Goal: Task Accomplishment & Management: Use online tool/utility

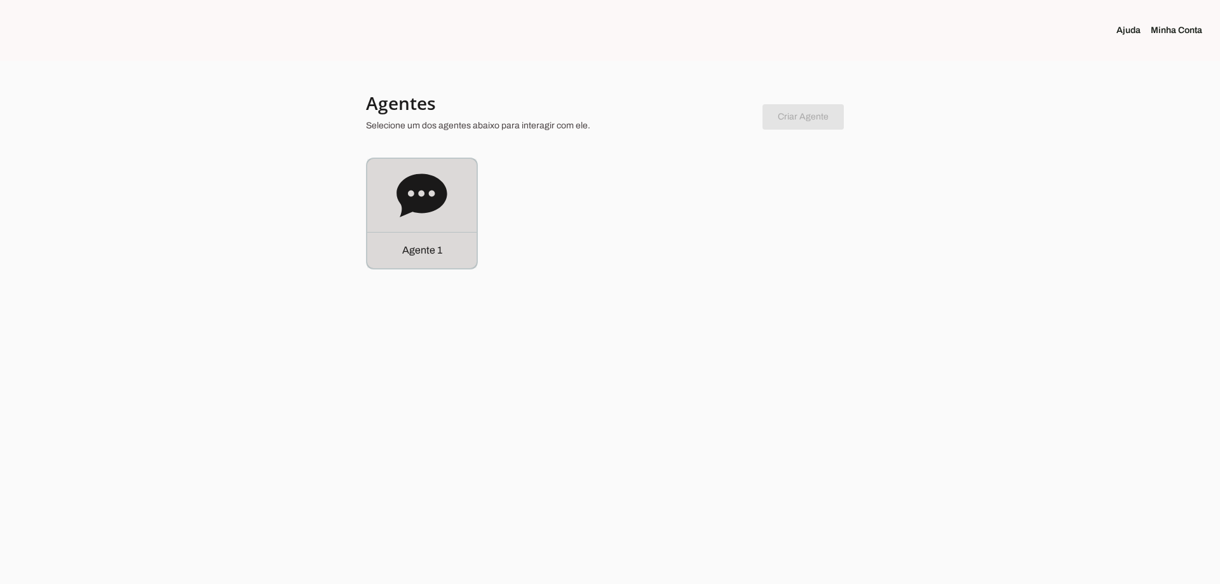
click at [414, 221] on icon at bounding box center [422, 195] width 51 height 51
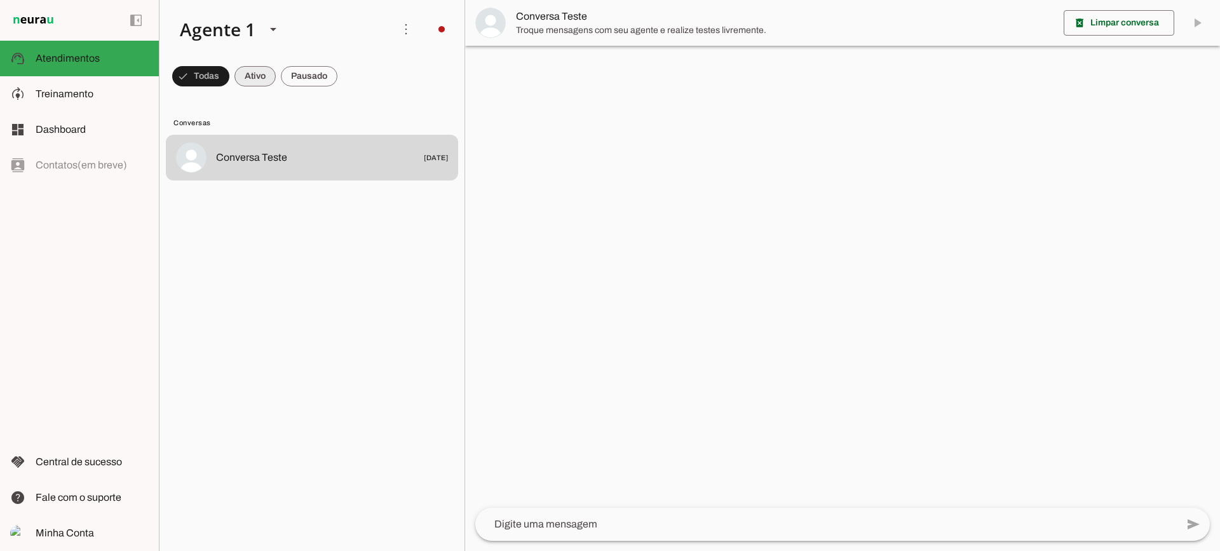
click at [252, 69] on span at bounding box center [255, 76] width 41 height 31
click at [317, 72] on span at bounding box center [309, 76] width 57 height 31
drag, startPoint x: 256, startPoint y: 67, endPoint x: 261, endPoint y: 1, distance: 65.7
click at [255, 65] on span at bounding box center [243, 76] width 41 height 31
click at [313, 75] on span at bounding box center [309, 76] width 57 height 31
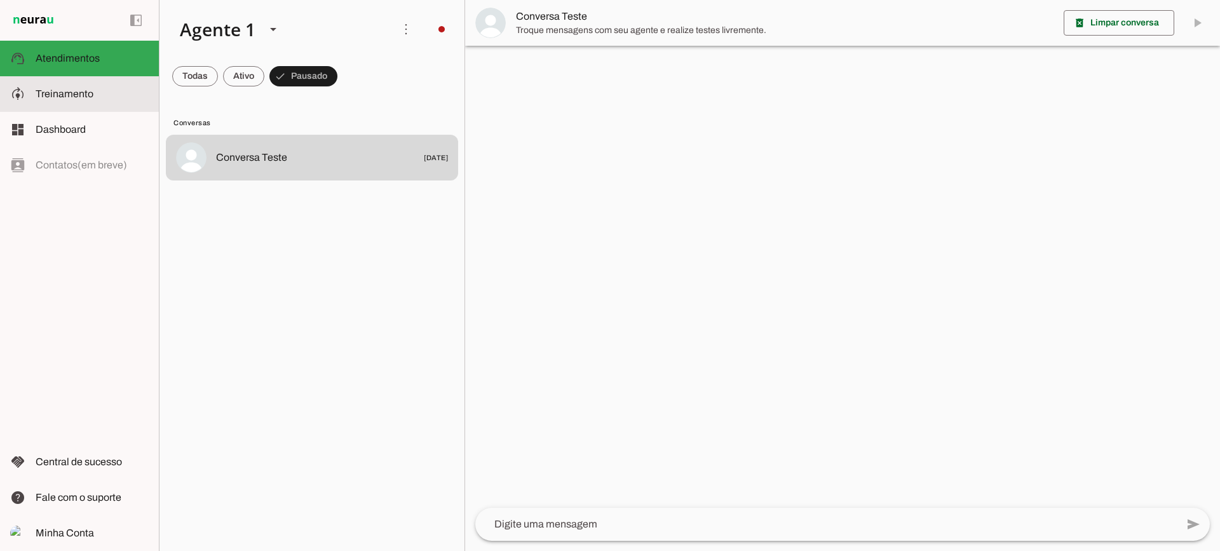
click at [65, 95] on span "Treinamento" at bounding box center [65, 93] width 58 height 11
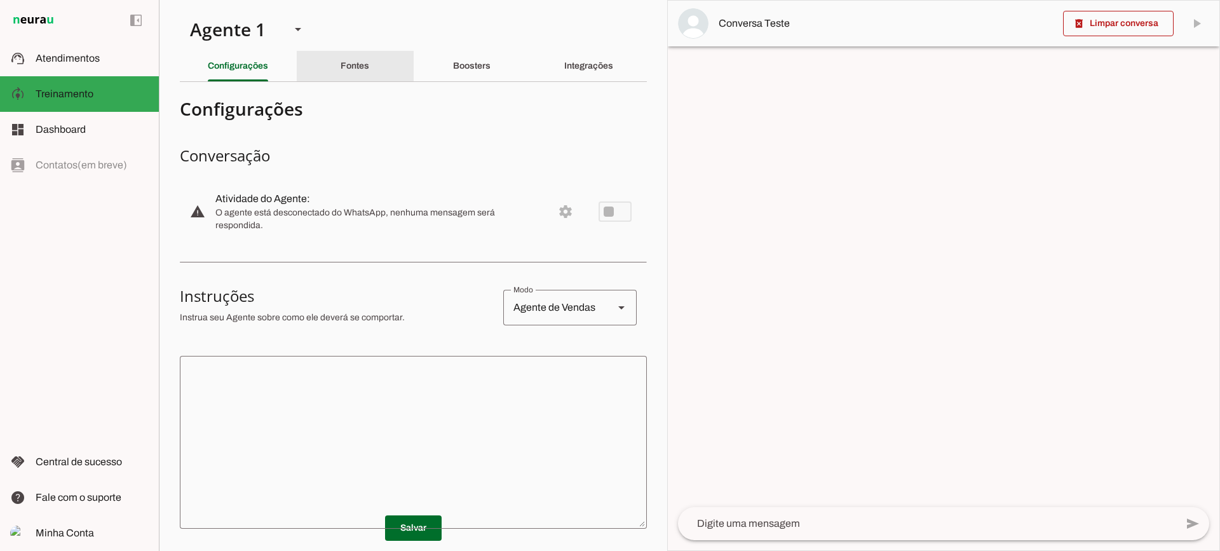
click at [368, 65] on div "Fontes" at bounding box center [355, 66] width 29 height 31
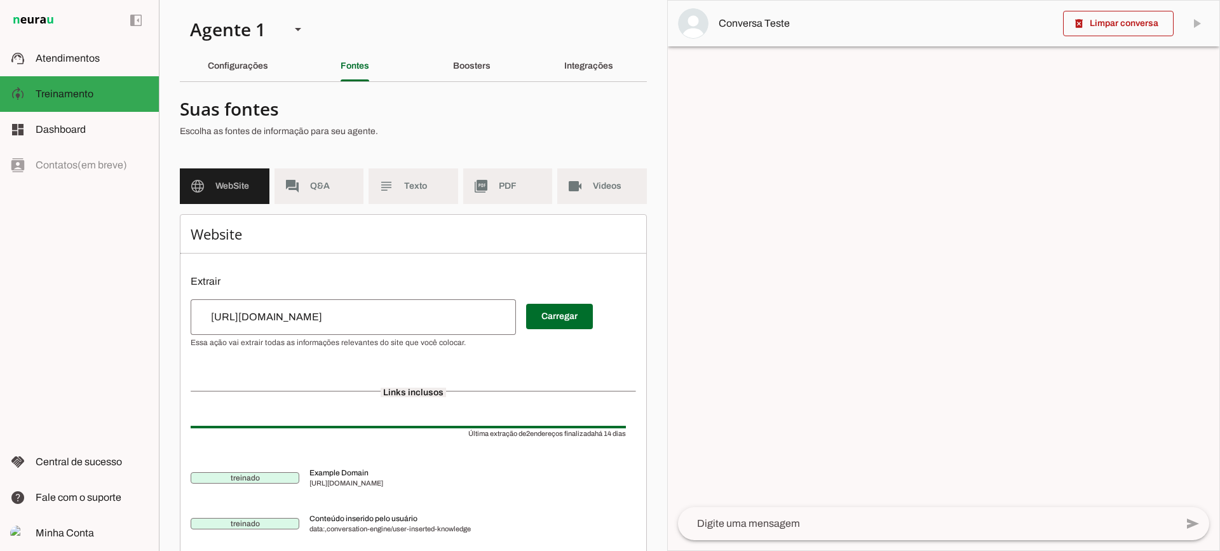
click at [402, 207] on md-list "language WebSite forum Q&A subject Texto picture_as_pdf PDF videocam Videos" at bounding box center [413, 191] width 467 height 46
click at [409, 189] on span "Texto" at bounding box center [426, 186] width 44 height 13
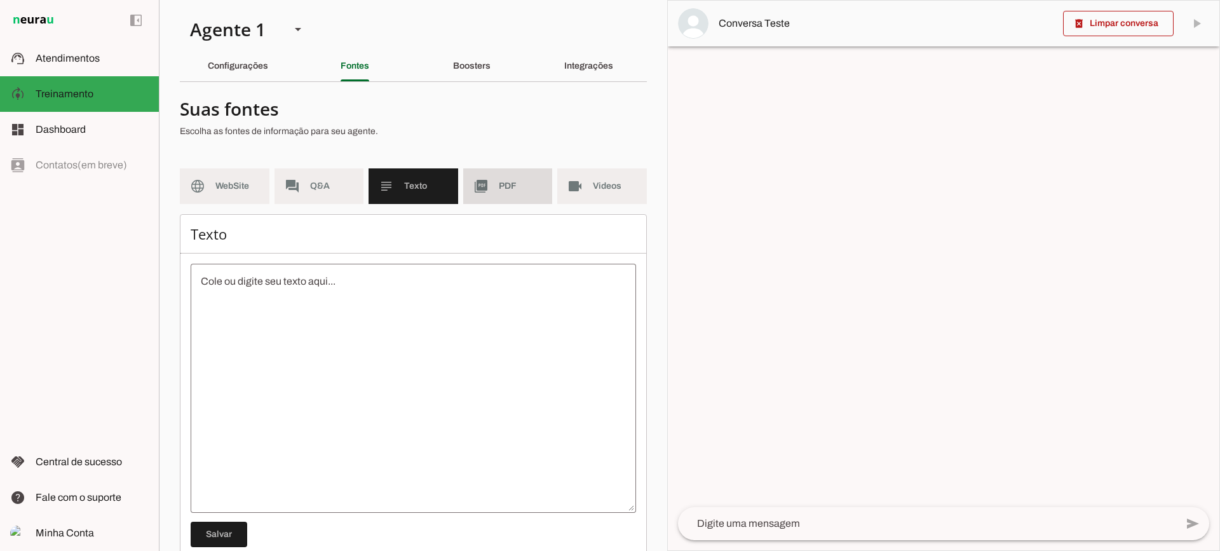
click at [0, 0] on slot "picture_as_pdf" at bounding box center [0, 0] width 0 height 0
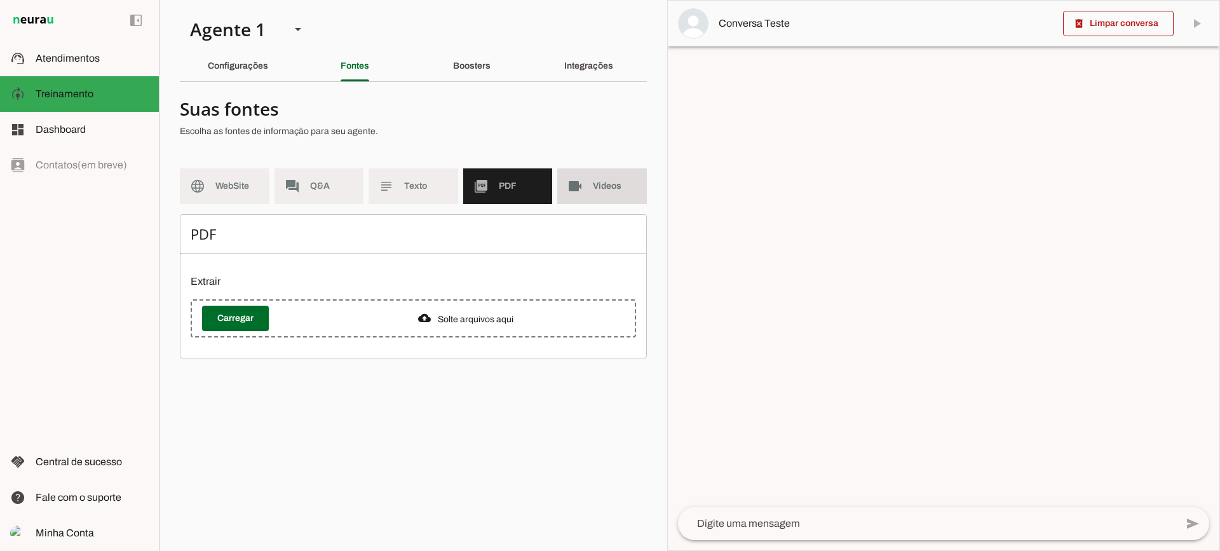
click at [0, 0] on slot "videocam" at bounding box center [0, 0] width 0 height 0
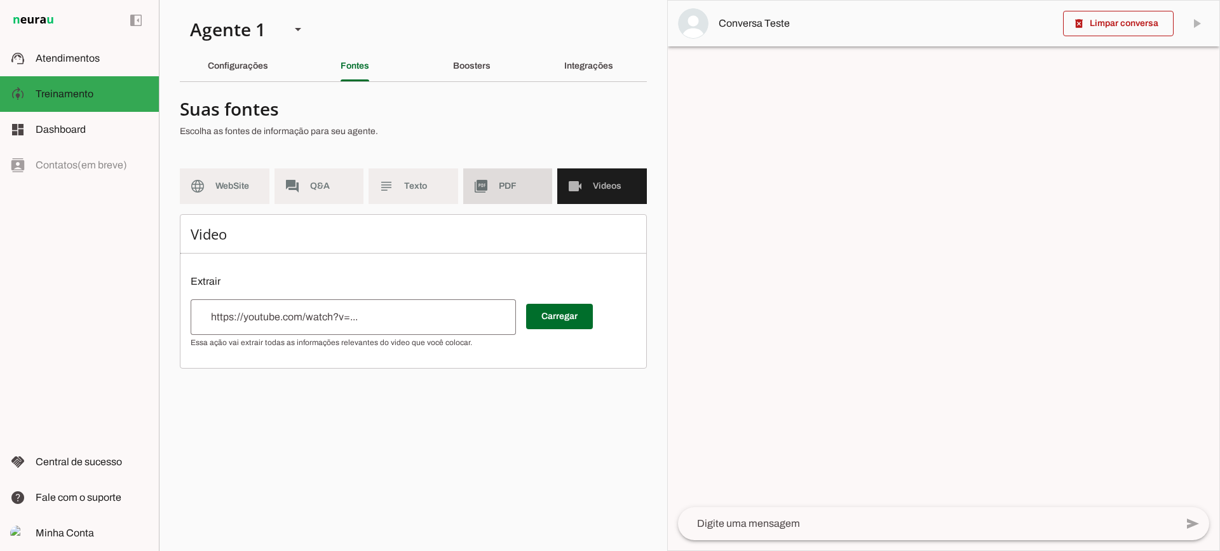
drag, startPoint x: 475, startPoint y: 184, endPoint x: 404, endPoint y: 57, distance: 145.4
click at [0, 0] on slot "picture_as_pdf" at bounding box center [0, 0] width 0 height 0
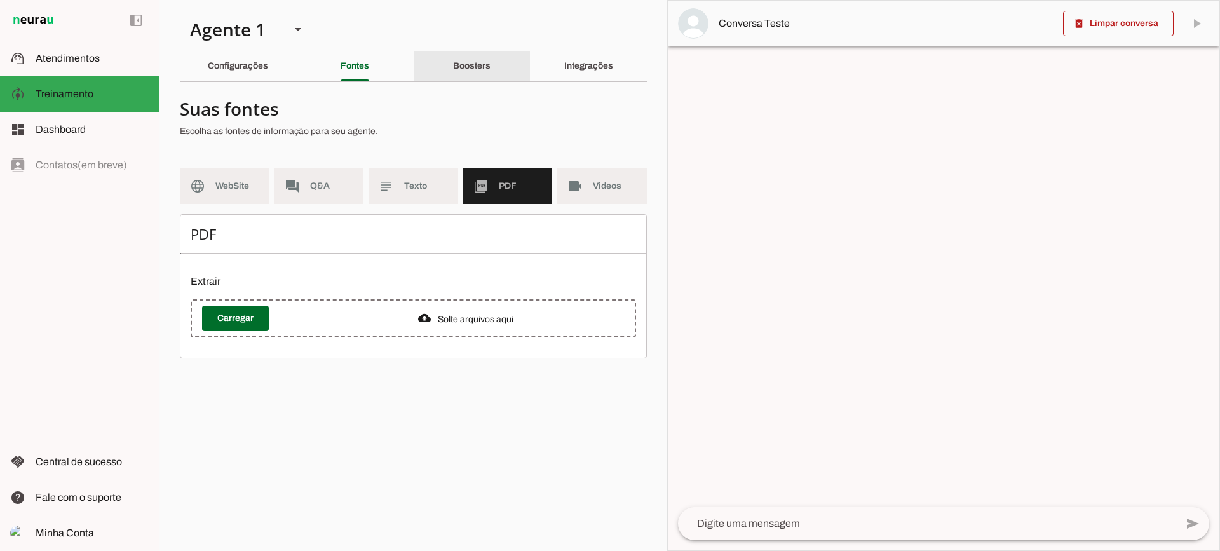
click at [491, 64] on div "Boosters" at bounding box center [472, 66] width 38 height 31
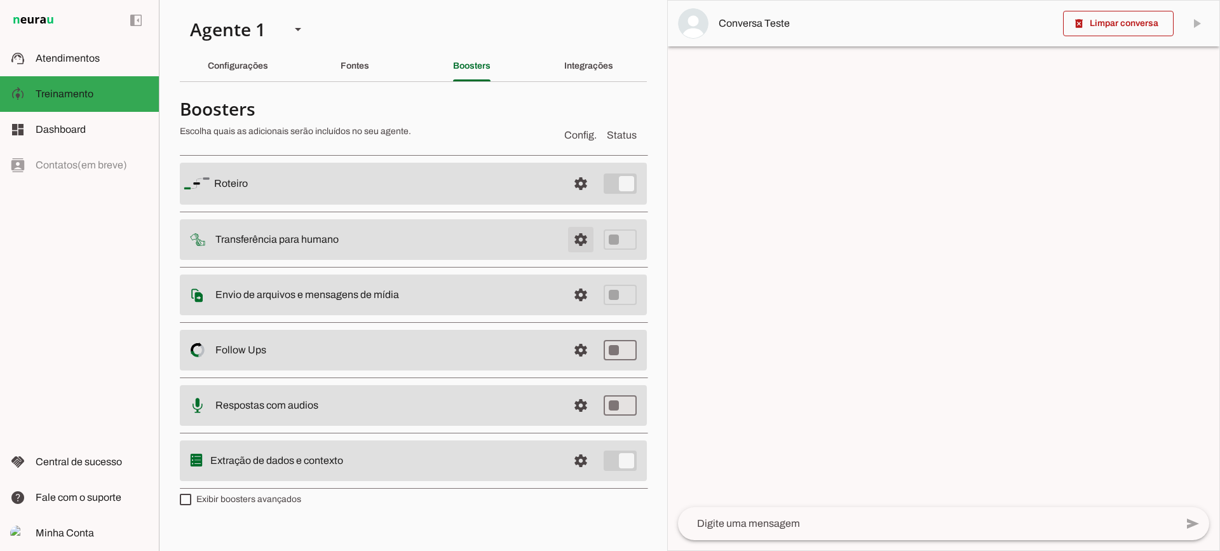
click at [575, 235] on span at bounding box center [581, 239] width 31 height 31
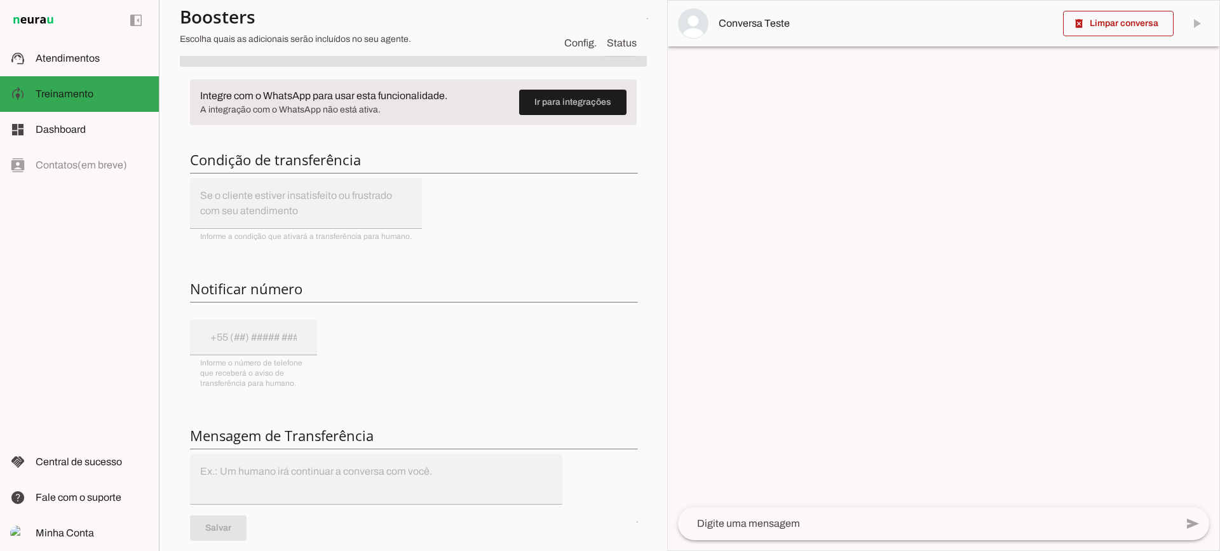
scroll to position [64, 0]
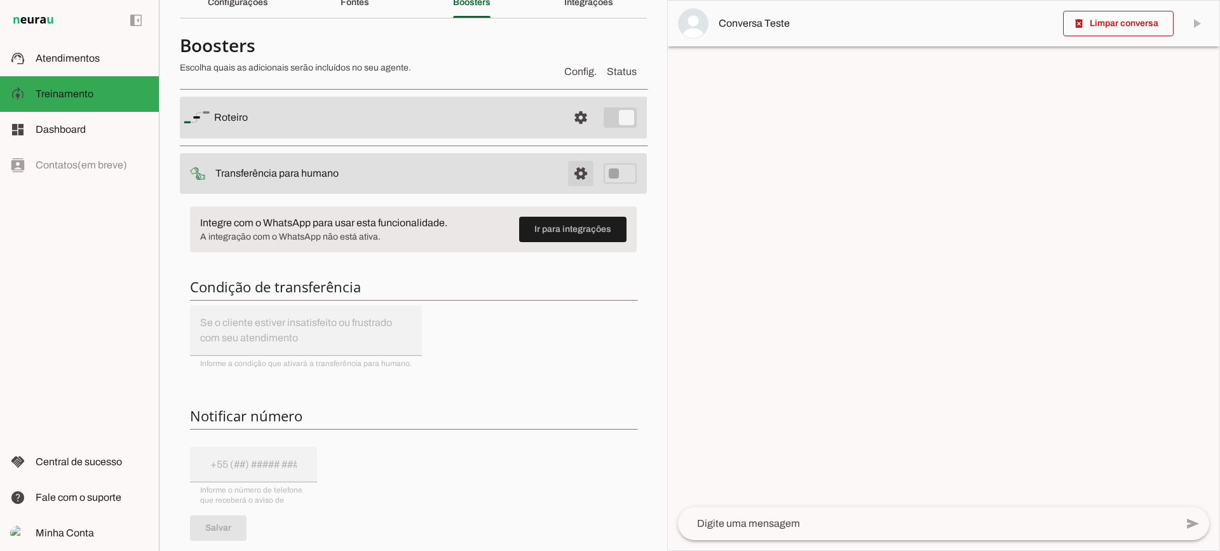
click at [573, 167] on span at bounding box center [581, 173] width 31 height 31
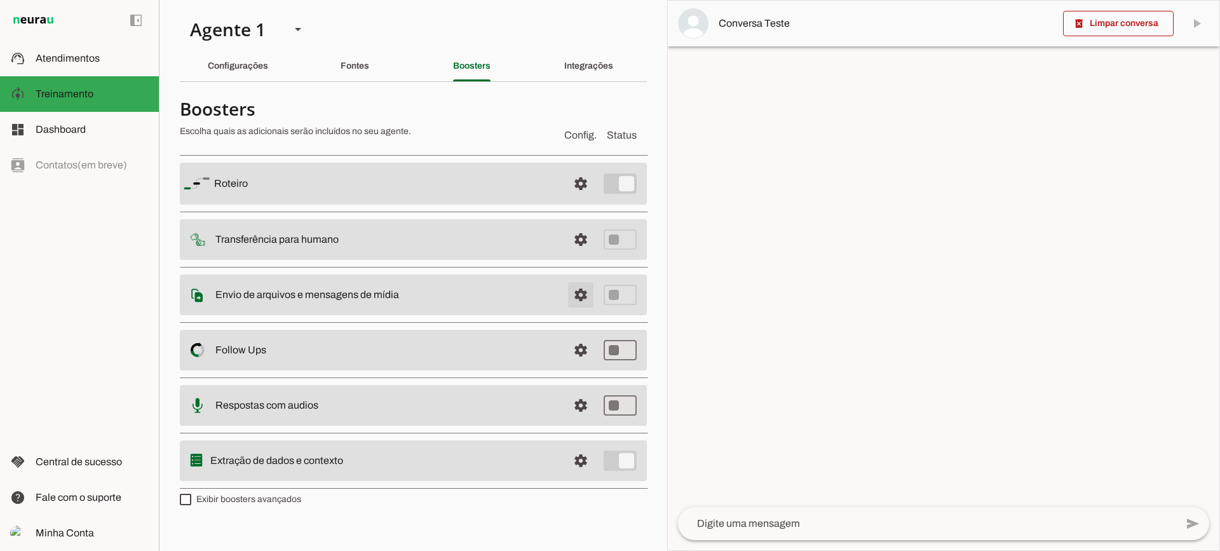
click at [569, 292] on span at bounding box center [581, 295] width 31 height 31
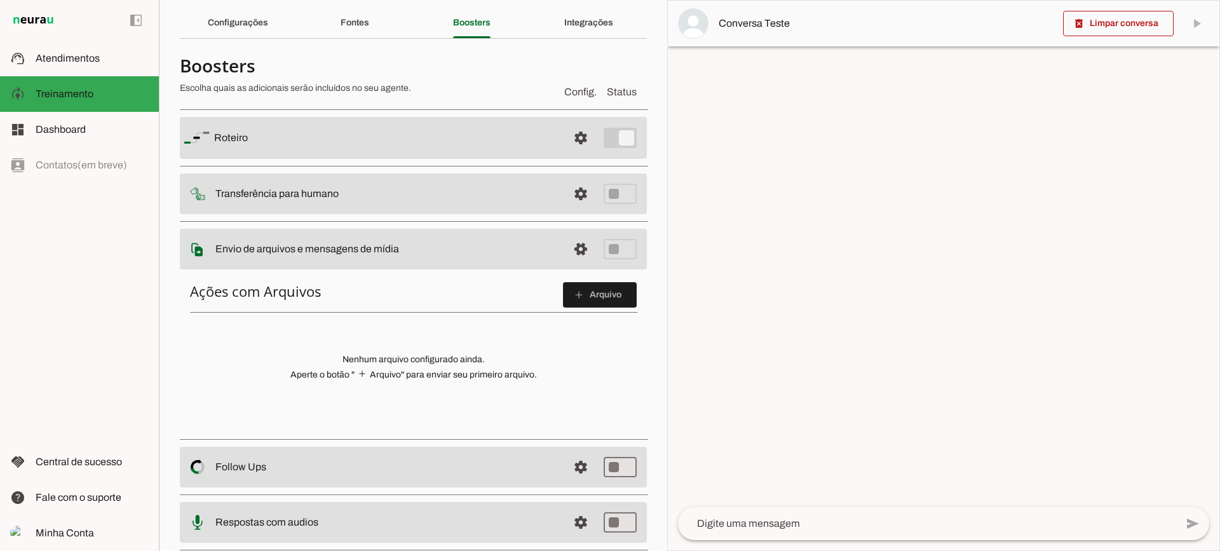
scroll to position [64, 0]
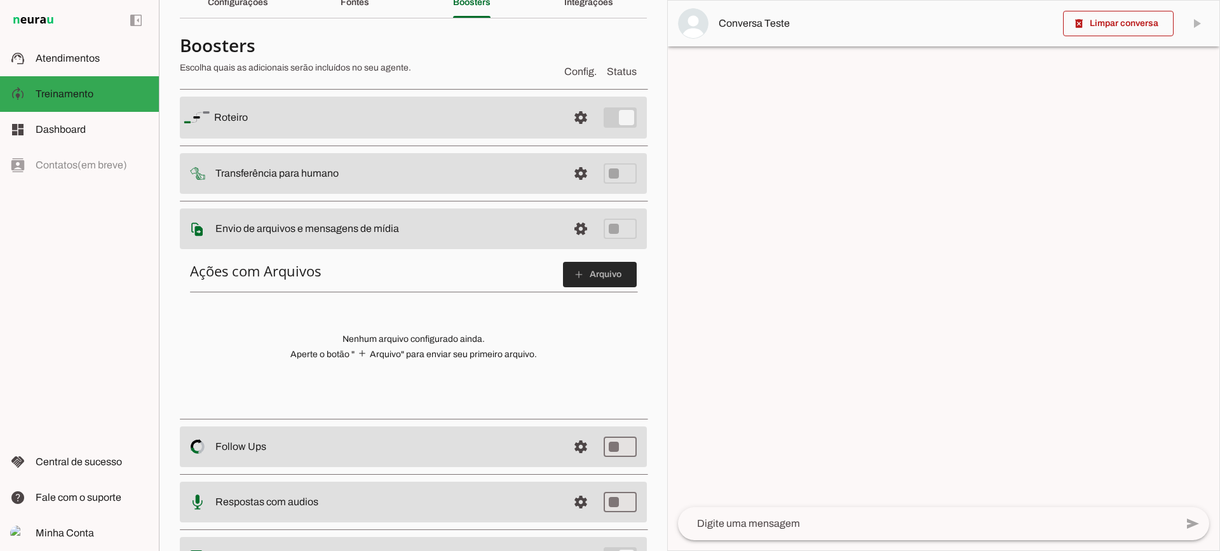
click at [606, 275] on span at bounding box center [600, 274] width 74 height 31
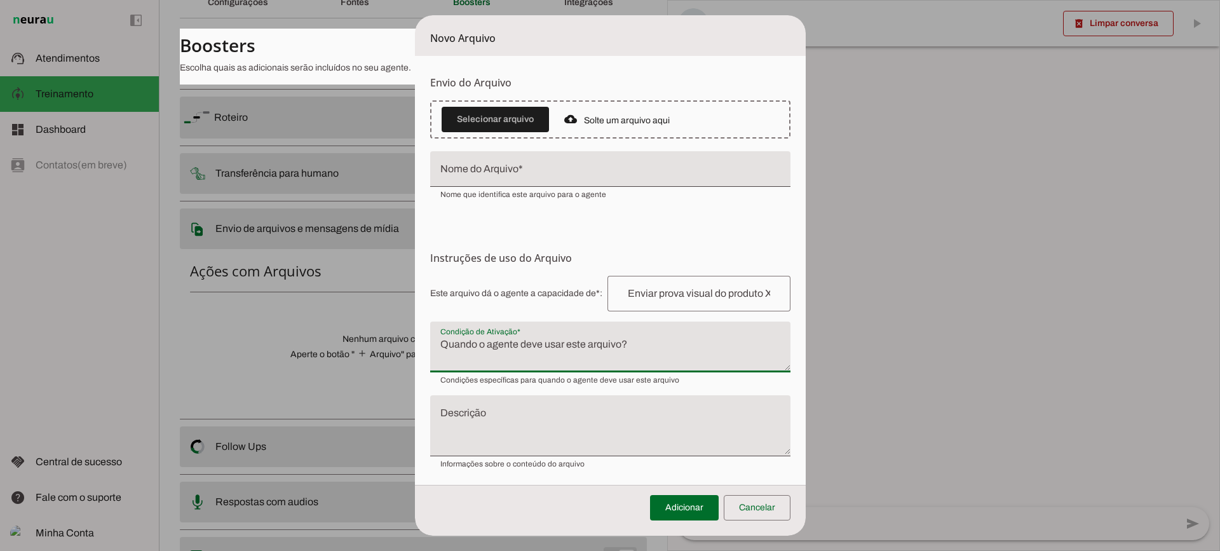
click at [519, 350] on textarea "Condição de Ativação" at bounding box center [610, 352] width 360 height 31
click at [762, 507] on span at bounding box center [757, 508] width 67 height 31
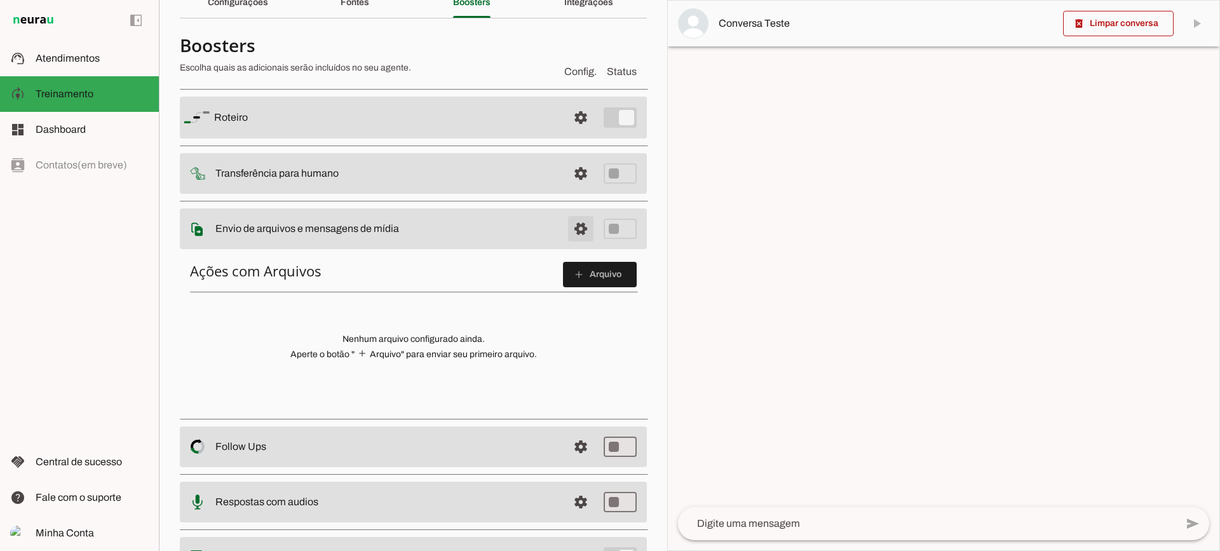
click at [566, 233] on span at bounding box center [581, 229] width 31 height 31
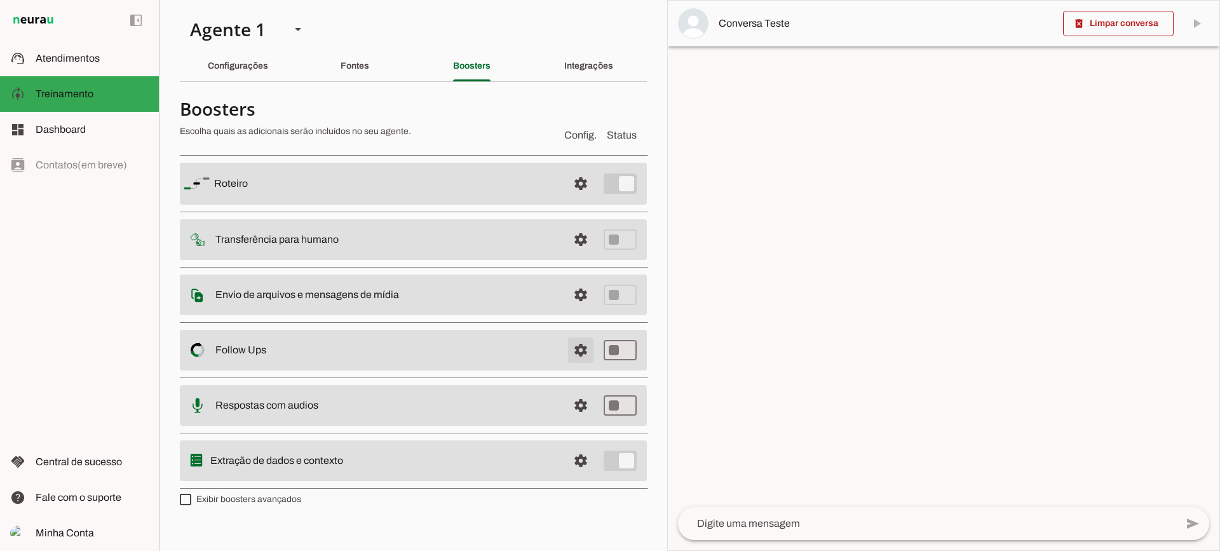
click at [585, 341] on span at bounding box center [581, 350] width 31 height 31
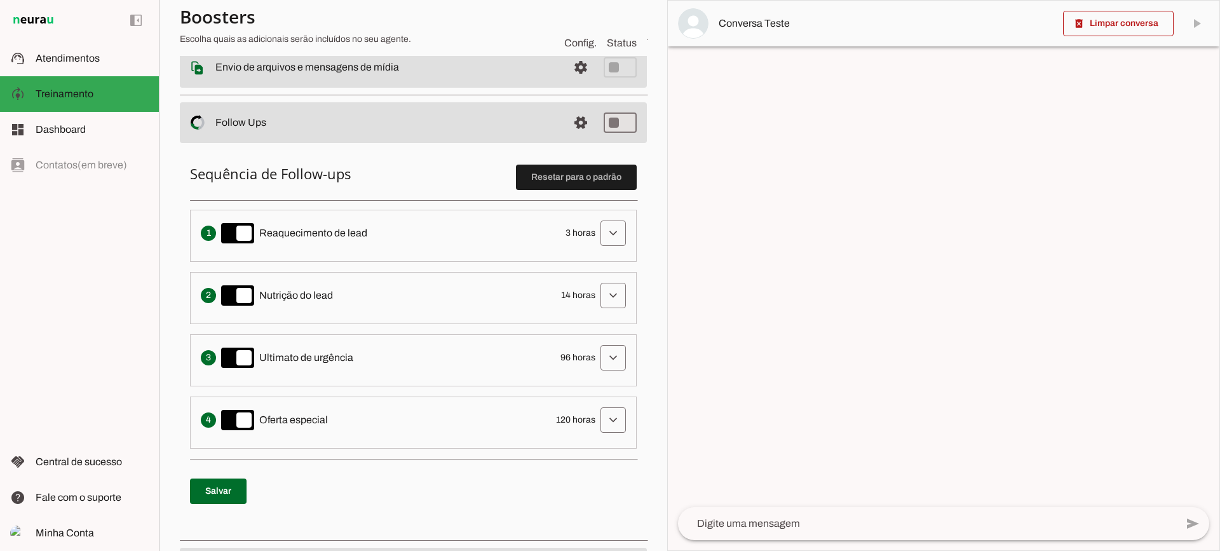
scroll to position [254, 0]
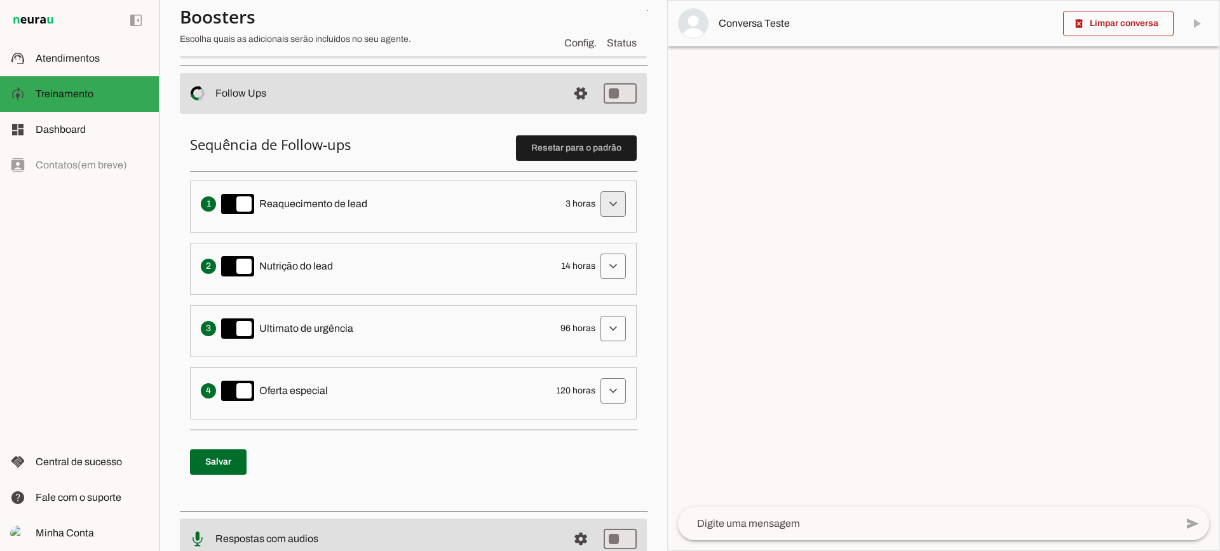
click at [615, 214] on span at bounding box center [613, 204] width 31 height 31
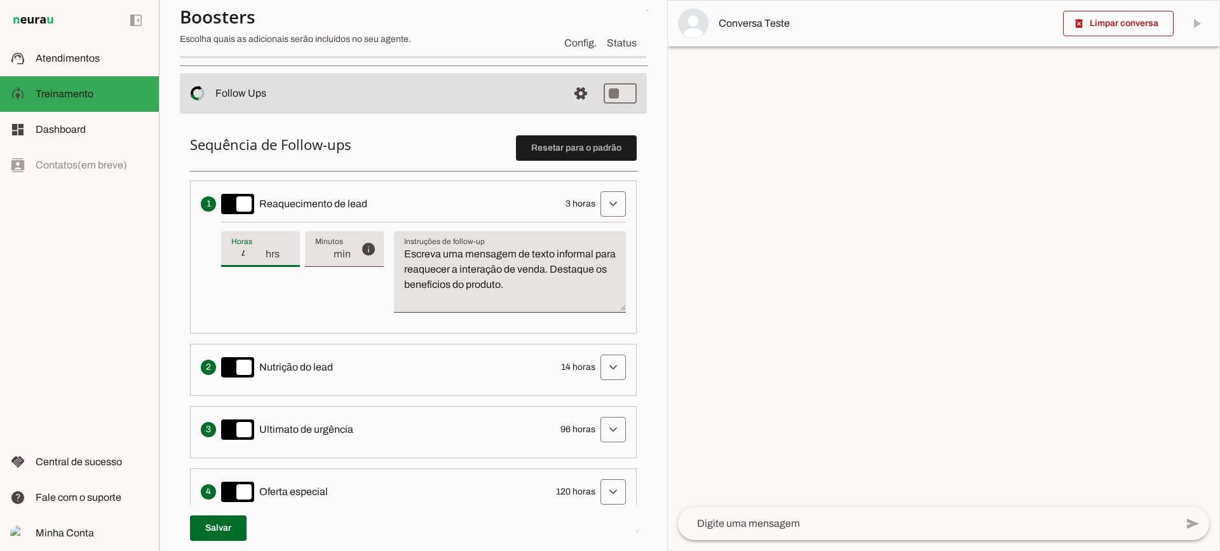
type input "4"
type md-filled-text-field "4"
click at [257, 252] on input "4" at bounding box center [247, 254] width 33 height 15
type input "3"
type md-filled-text-field "3"
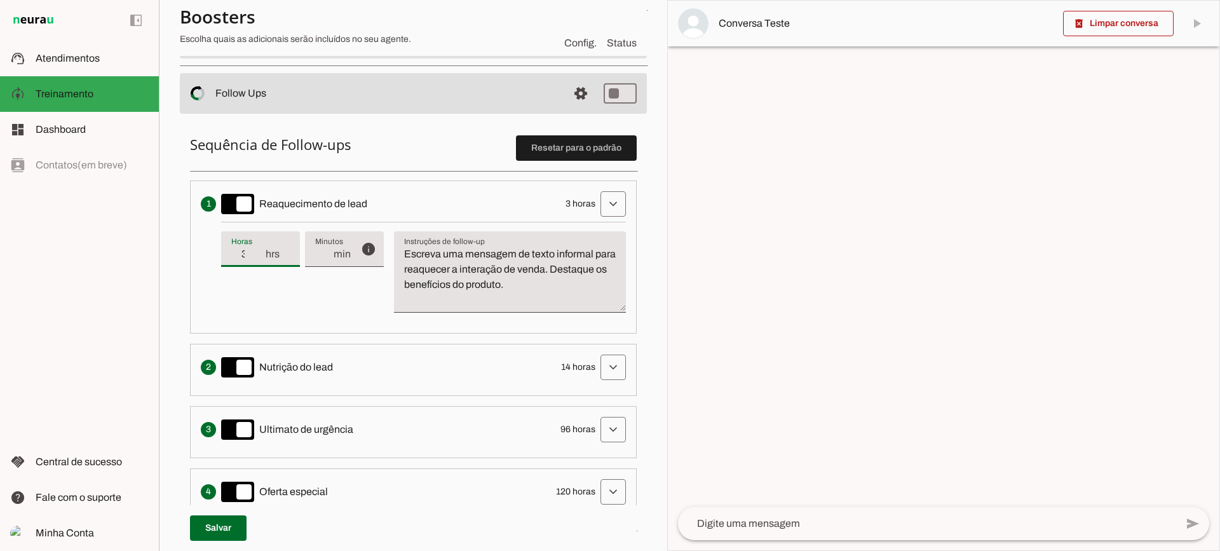
click at [263, 259] on input "3" at bounding box center [247, 254] width 33 height 15
drag, startPoint x: 574, startPoint y: 290, endPoint x: 383, endPoint y: 235, distance: 198.4
click at [379, 234] on div "info Tempo de atraso / inatividade O tempo de atraso é o tempo de inatividade d…" at bounding box center [423, 272] width 405 height 101
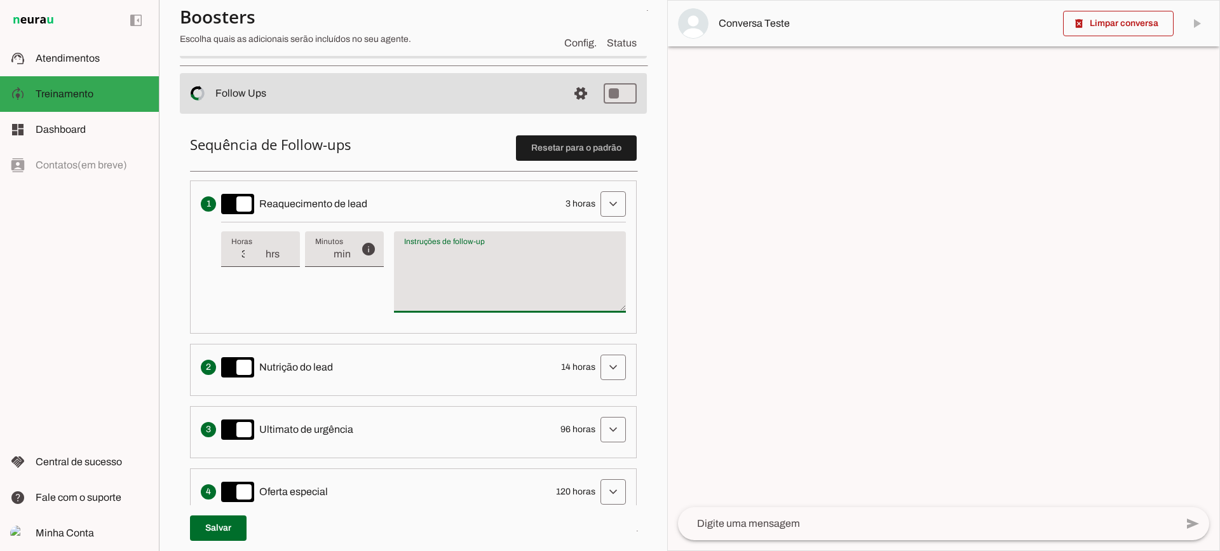
type textarea "Escreva uma mensagem de texto informal para reaquecer a interação de venda. Des…"
click at [500, 291] on textarea "Escreva uma mensagem de texto informal para reaquecer a interação de venda. Des…" at bounding box center [510, 277] width 232 height 61
click at [335, 294] on div "info Tempo de atraso / inatividade O tempo de atraso é o tempo de inatividade d…" at bounding box center [423, 272] width 405 height 101
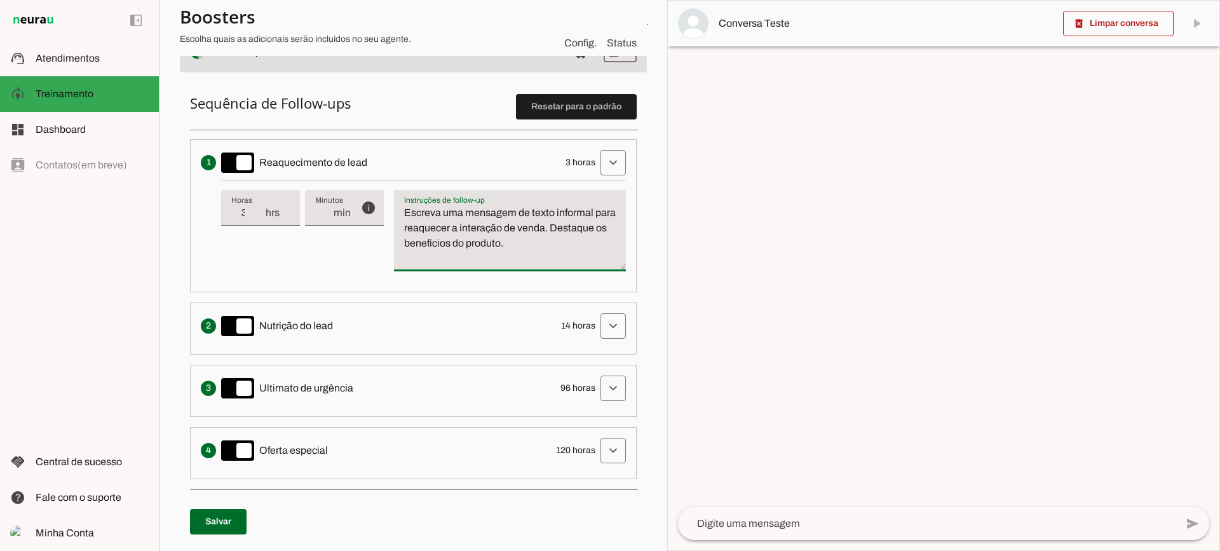
scroll to position [318, 0]
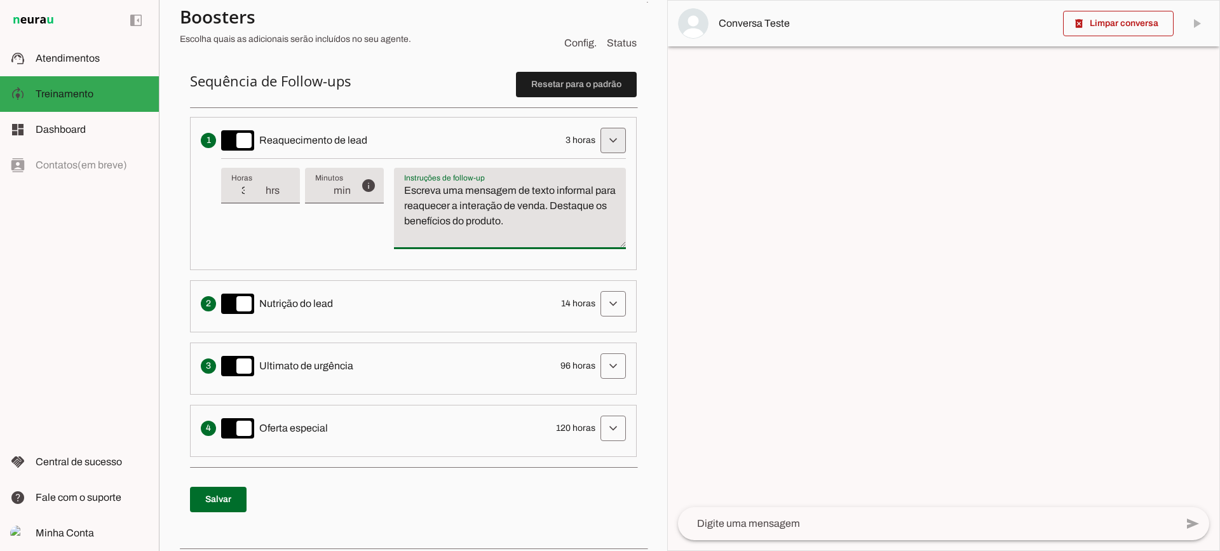
click at [610, 146] on span at bounding box center [613, 140] width 31 height 31
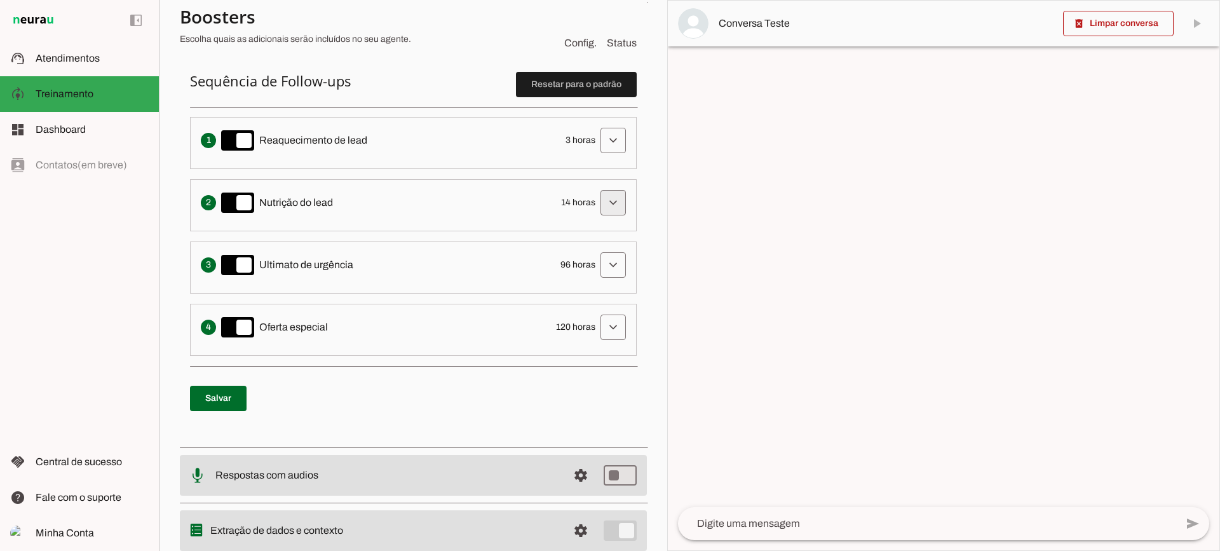
scroll to position [254, 0]
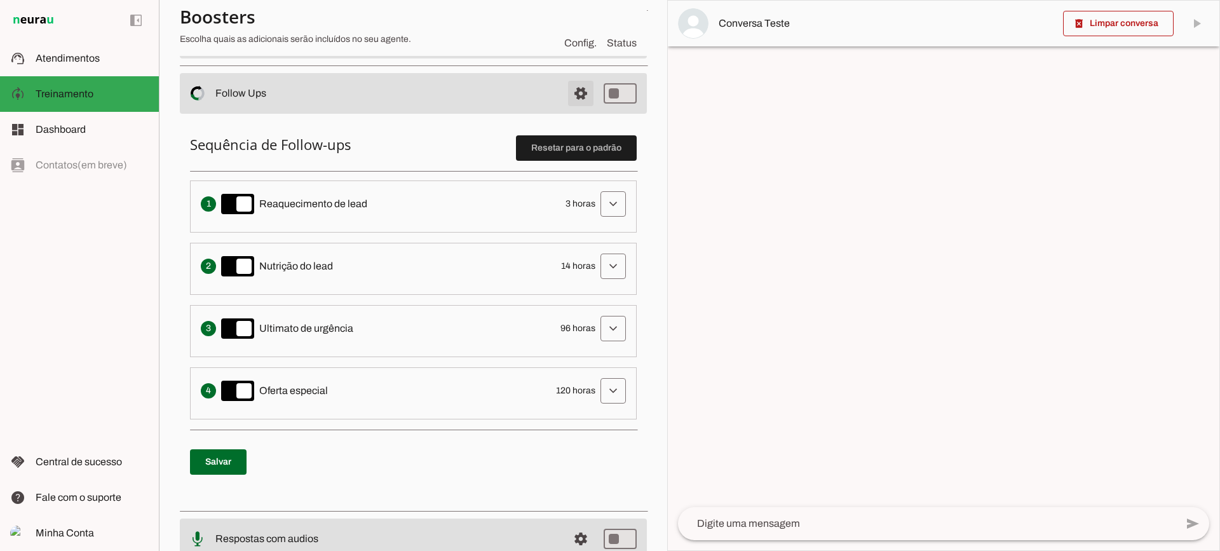
click at [575, 102] on span at bounding box center [581, 93] width 31 height 31
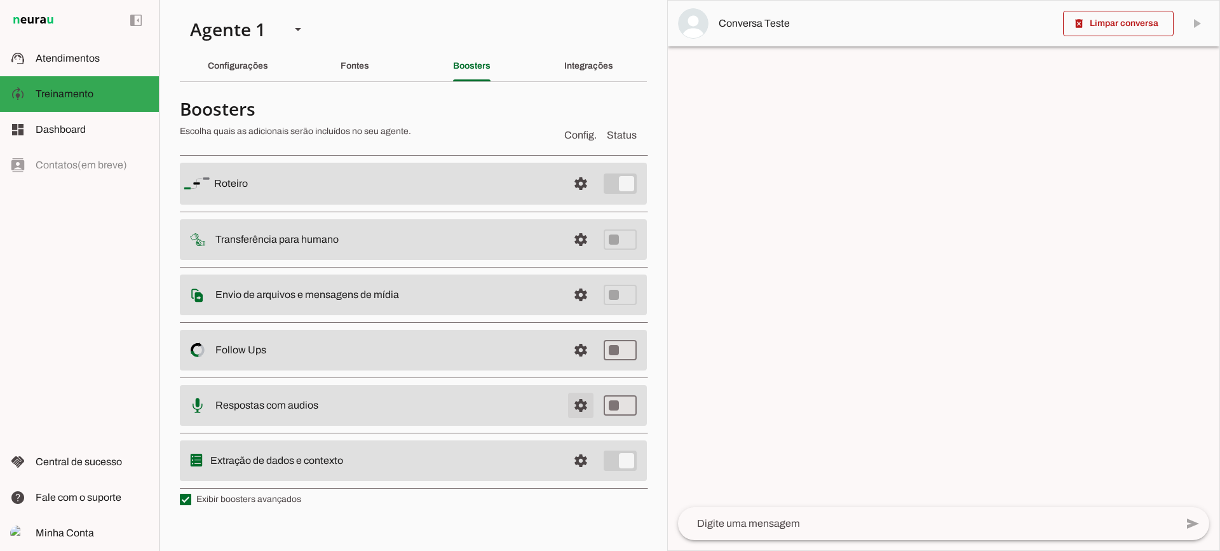
click at [582, 403] on span at bounding box center [581, 405] width 31 height 31
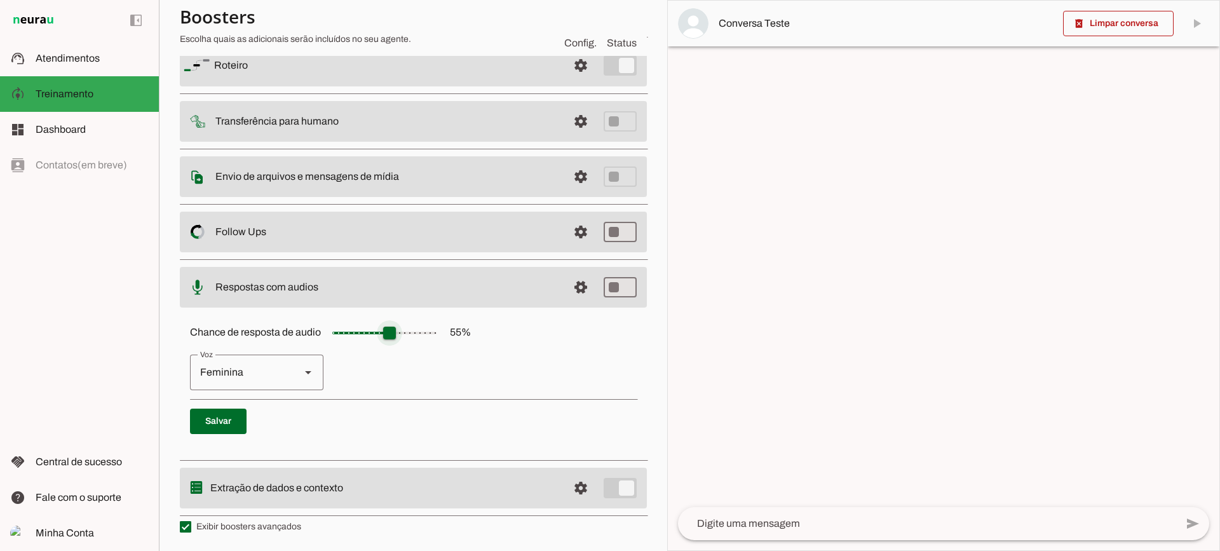
scroll to position [116, 0]
click at [571, 285] on span at bounding box center [581, 286] width 31 height 31
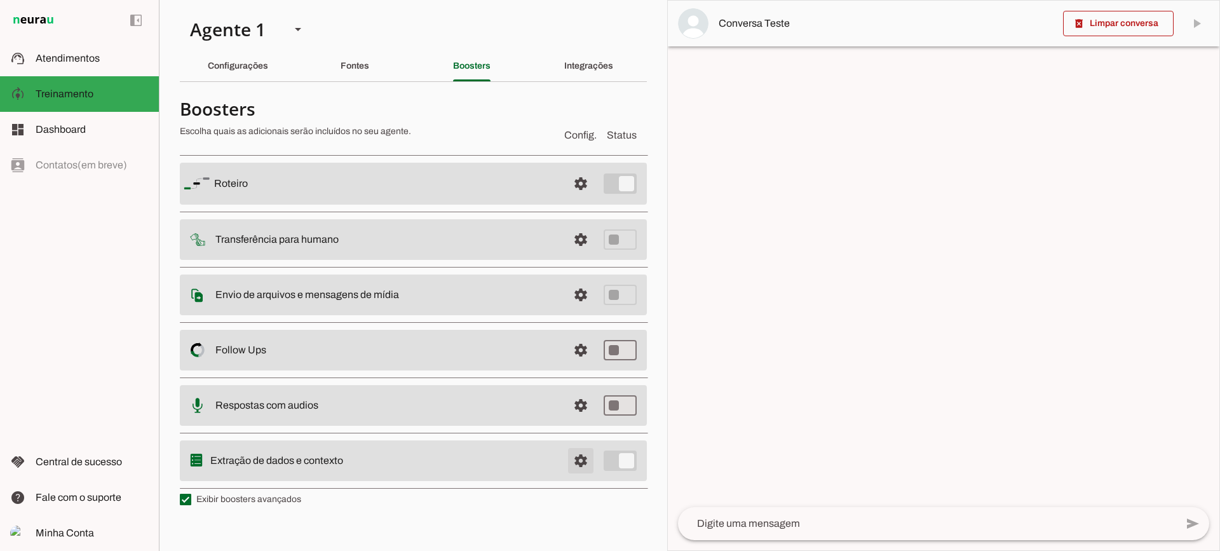
click at [578, 464] on span at bounding box center [581, 461] width 31 height 31
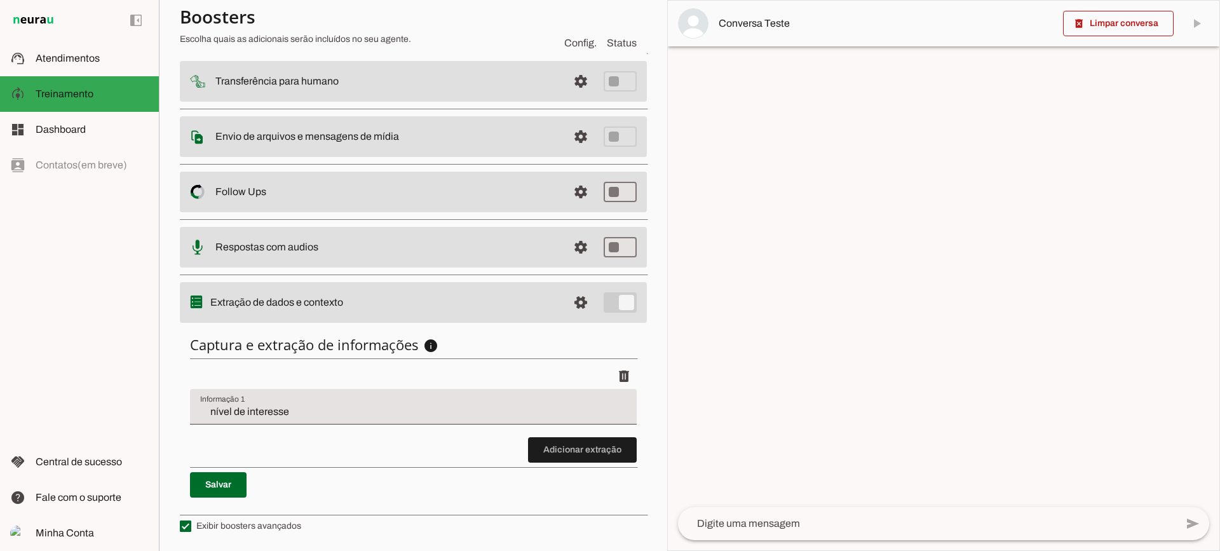
scroll to position [156, 0]
click at [564, 448] on span at bounding box center [582, 450] width 109 height 31
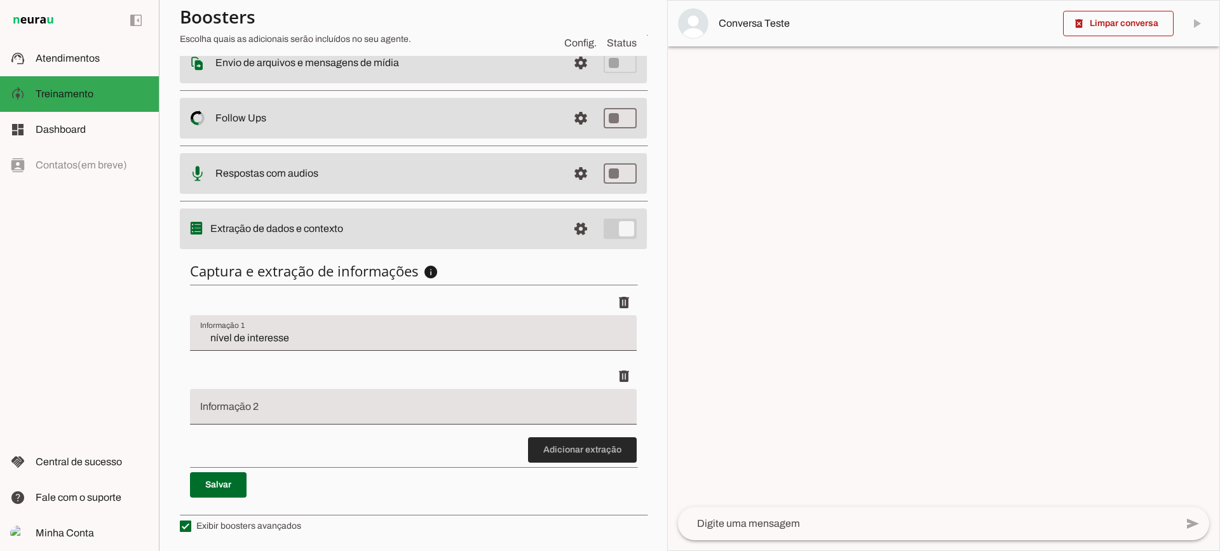
click at [558, 454] on span at bounding box center [582, 450] width 109 height 31
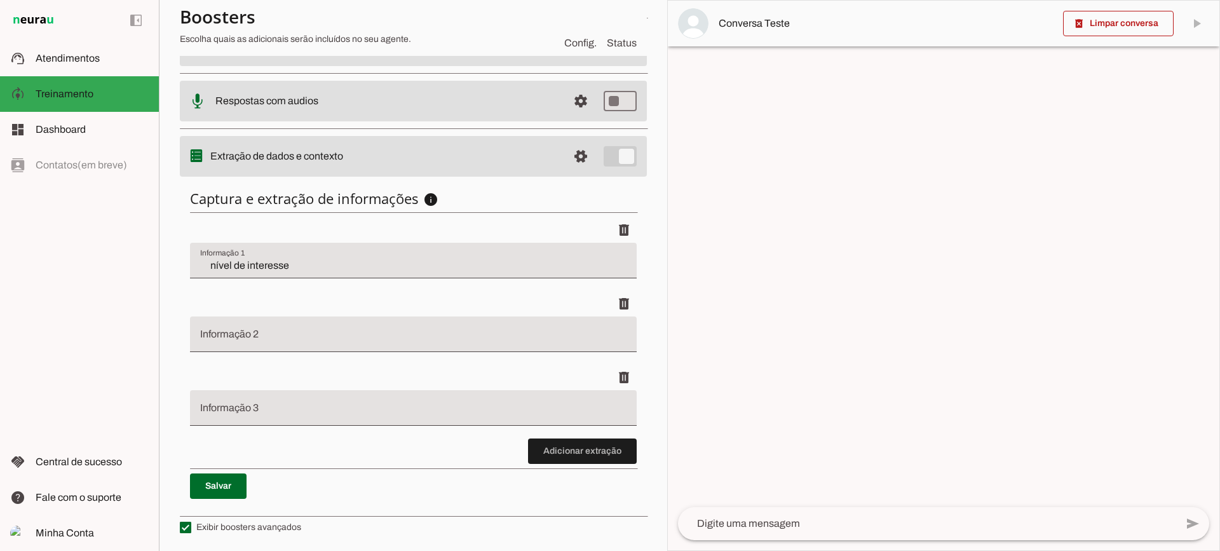
scroll to position [303, 0]
click at [577, 445] on span at bounding box center [582, 450] width 109 height 31
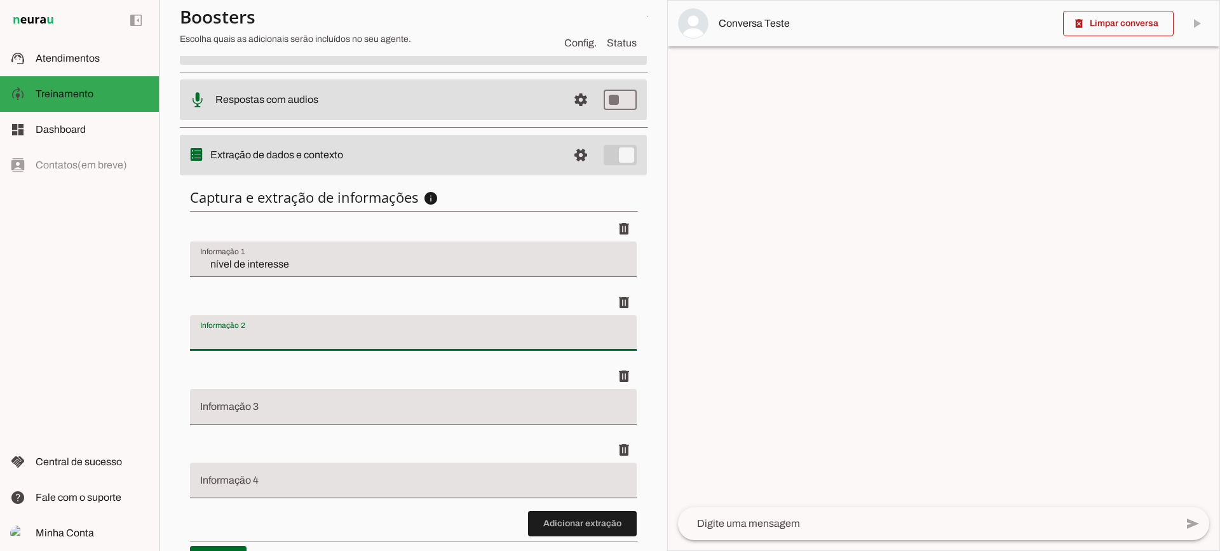
click at [318, 334] on input "Informação 2" at bounding box center [413, 338] width 427 height 15
click at [85, 50] on md-item "support_agent Atendimentos Atendimentos" at bounding box center [79, 59] width 159 height 36
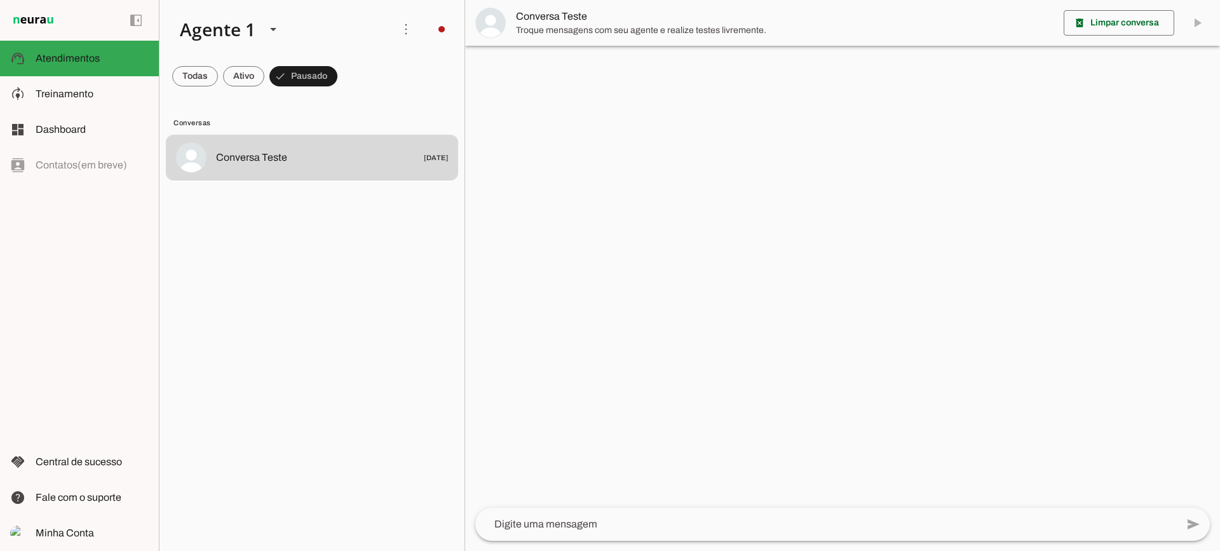
click at [519, 34] on span "Troque mensagens com seu agente e realize testes livremente." at bounding box center [785, 30] width 538 height 13
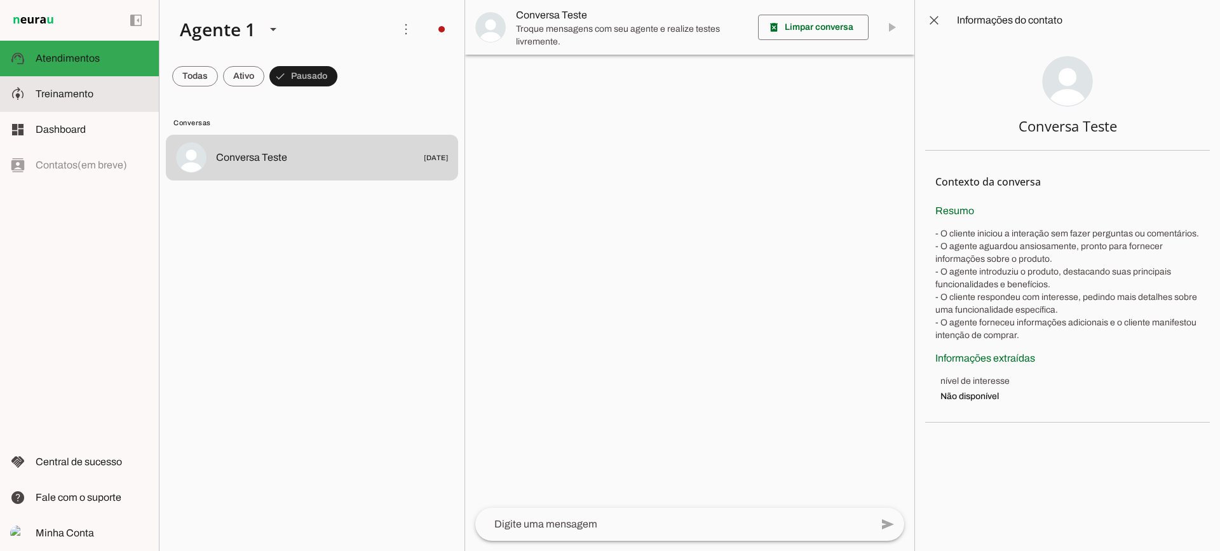
click at [73, 85] on md-item "model_training Treinamento Treinamento" at bounding box center [79, 94] width 159 height 36
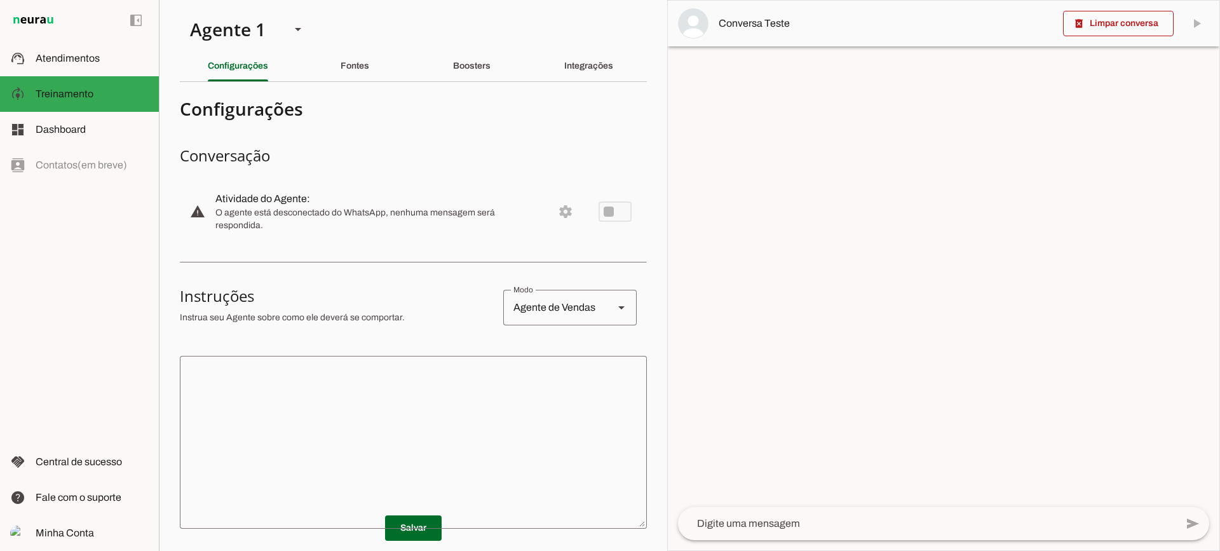
drag, startPoint x: 605, startPoint y: 86, endPoint x: 596, endPoint y: 75, distance: 14.0
click at [605, 85] on section "Agente 1 Criar Agente Você atingiu o limite de IAs Neurau permitidas. Atualize …" at bounding box center [413, 275] width 509 height 551
click at [593, 72] on div "Integrações" at bounding box center [588, 66] width 49 height 31
